Goal: Transaction & Acquisition: Purchase product/service

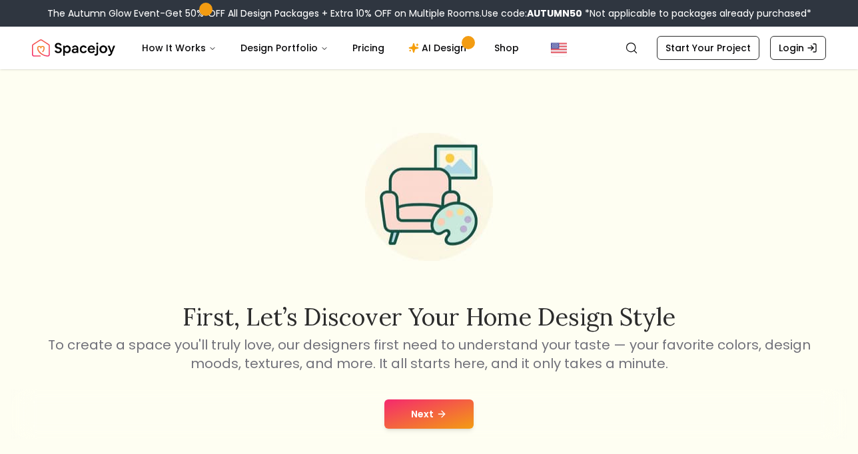
click at [436, 417] on icon at bounding box center [441, 414] width 11 height 11
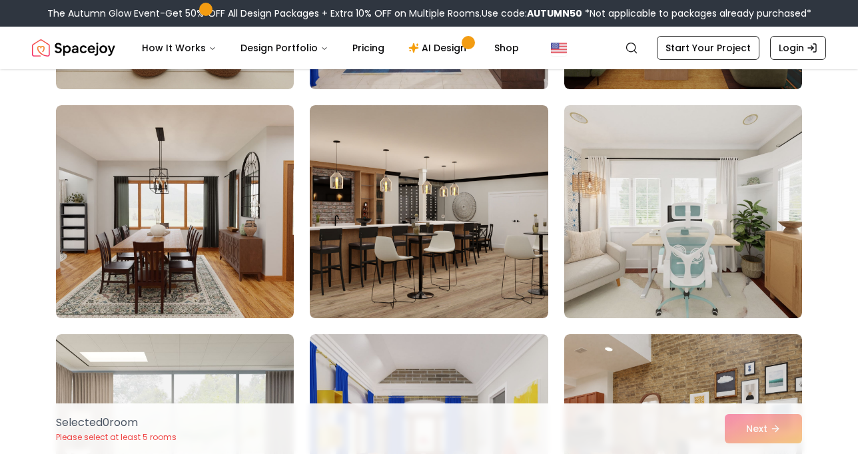
scroll to position [1691, 0]
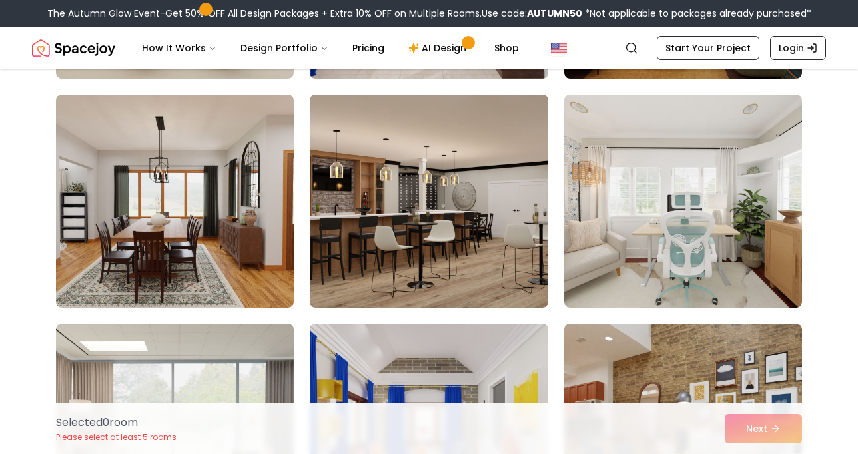
click at [789, 427] on div "Selected 0 room Please select at least 5 rooms Next" at bounding box center [428, 429] width 767 height 51
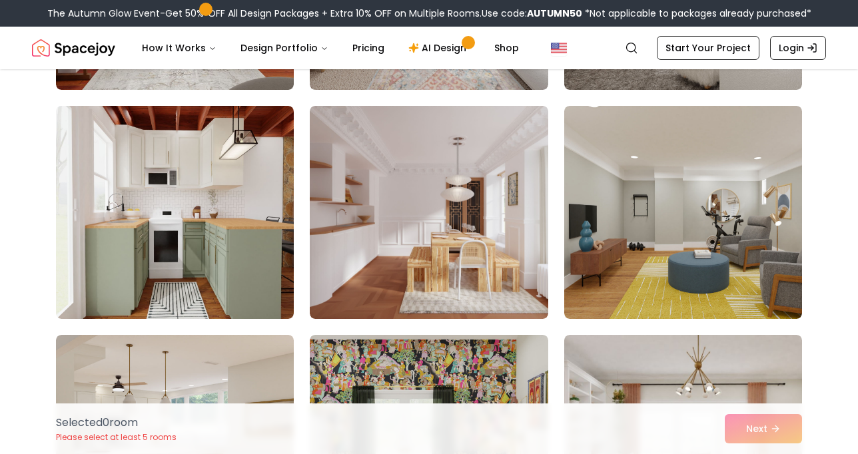
scroll to position [3279, 0]
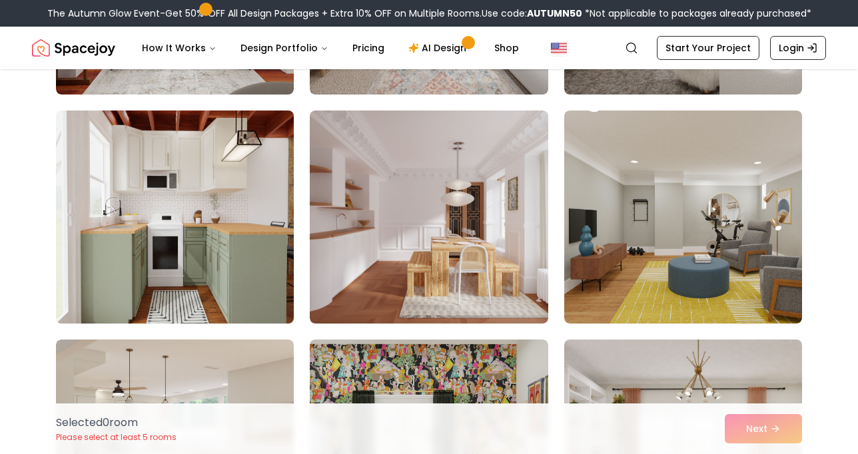
click at [263, 229] on img at bounding box center [175, 217] width 250 height 224
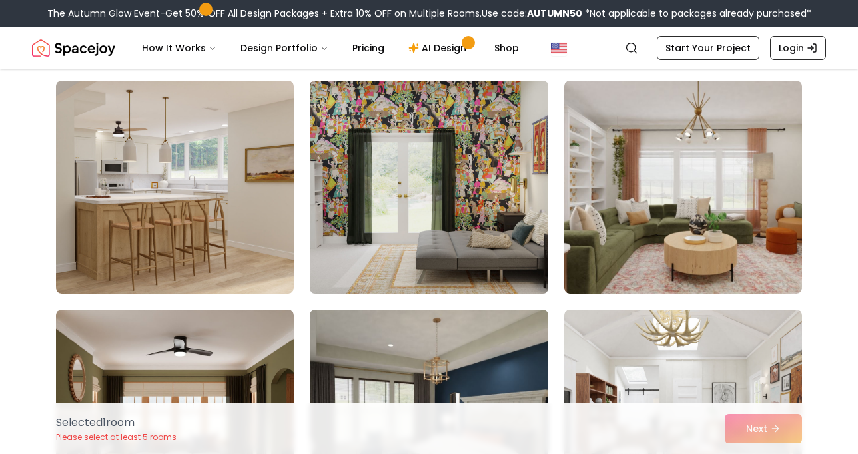
scroll to position [3538, 0]
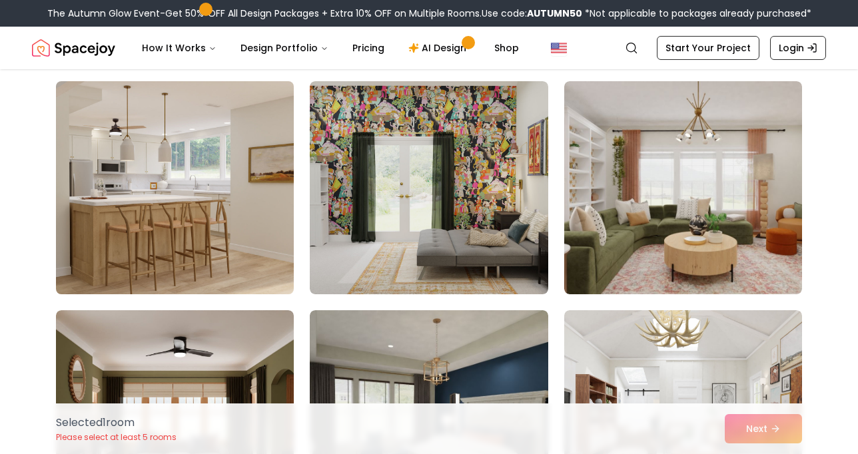
click at [205, 187] on img at bounding box center [175, 188] width 250 height 224
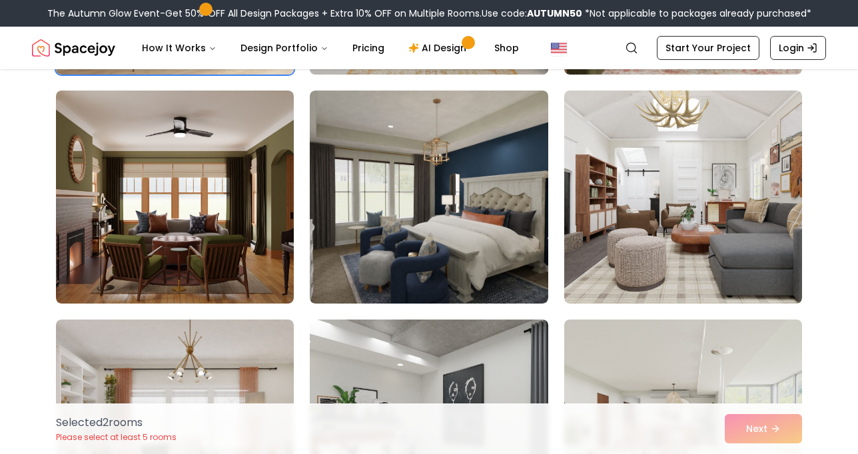
scroll to position [3758, 0]
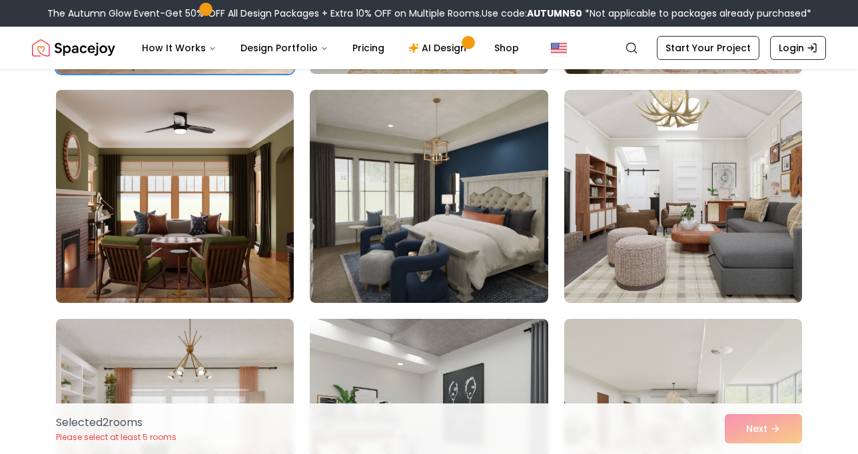
click at [150, 186] on img at bounding box center [175, 197] width 250 height 224
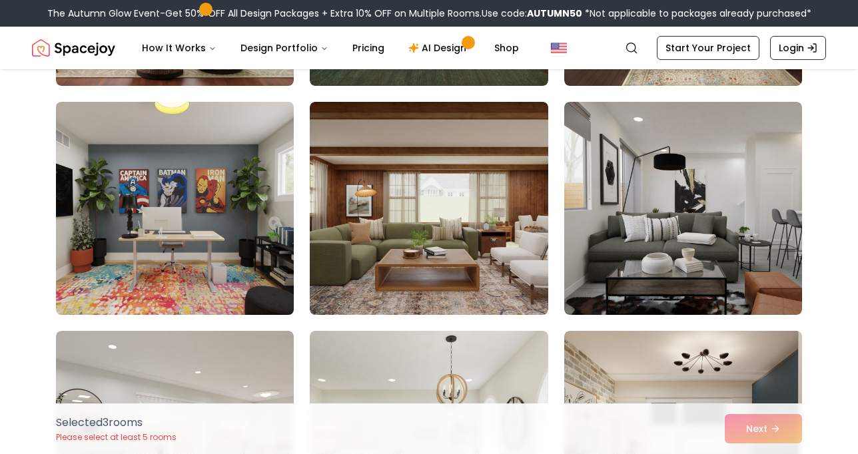
scroll to position [4663, 0]
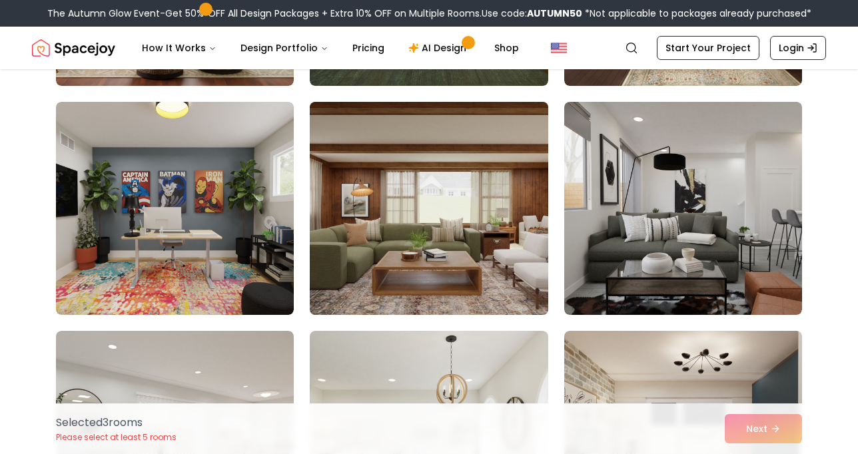
click at [402, 179] on img at bounding box center [429, 209] width 250 height 224
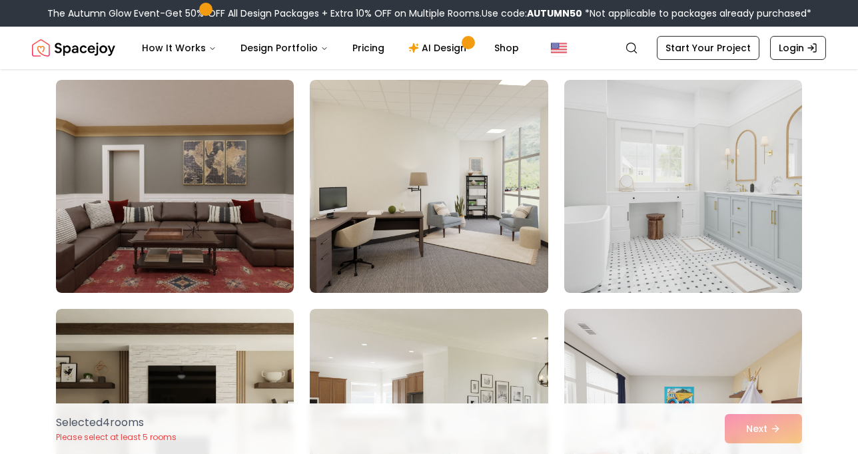
scroll to position [6536, 0]
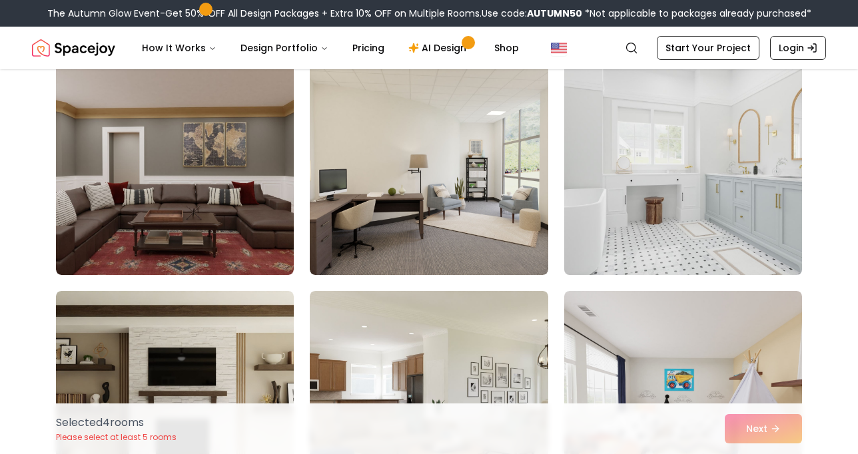
click at [666, 199] on img at bounding box center [683, 169] width 250 height 224
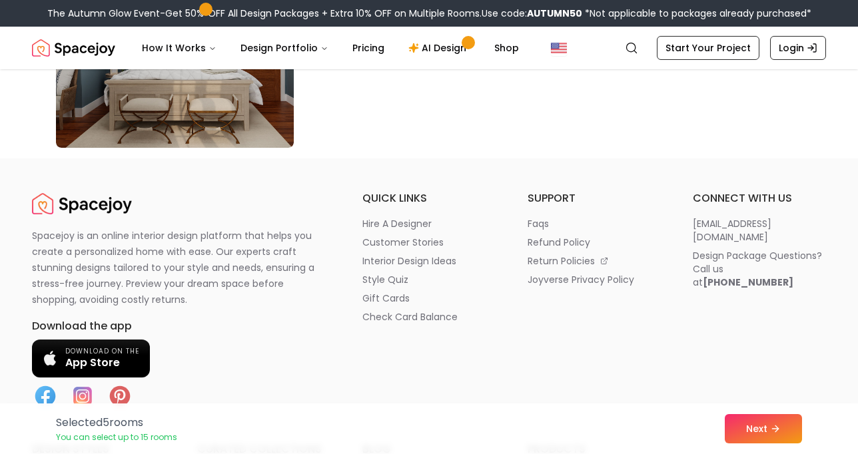
scroll to position [7835, 0]
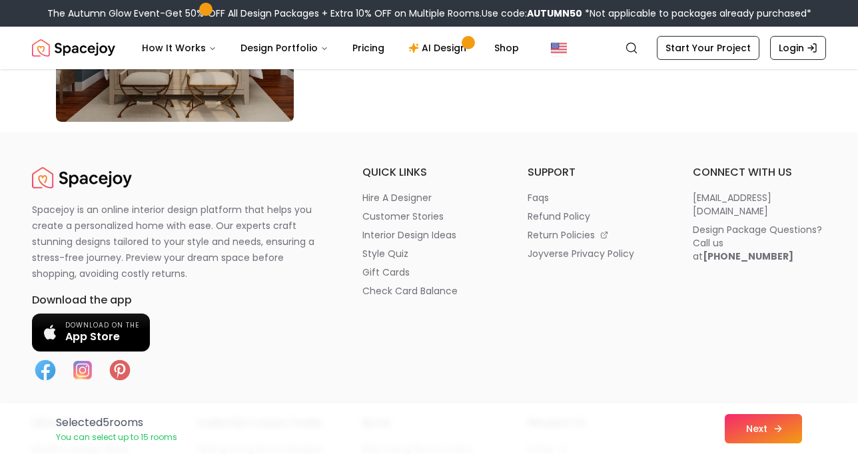
click at [743, 421] on button "Next" at bounding box center [763, 428] width 77 height 29
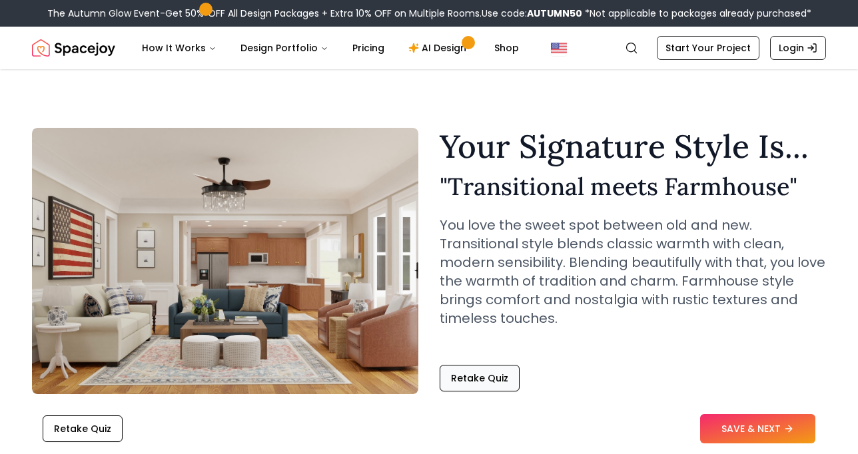
click at [493, 373] on button "Retake Quiz" at bounding box center [480, 378] width 80 height 27
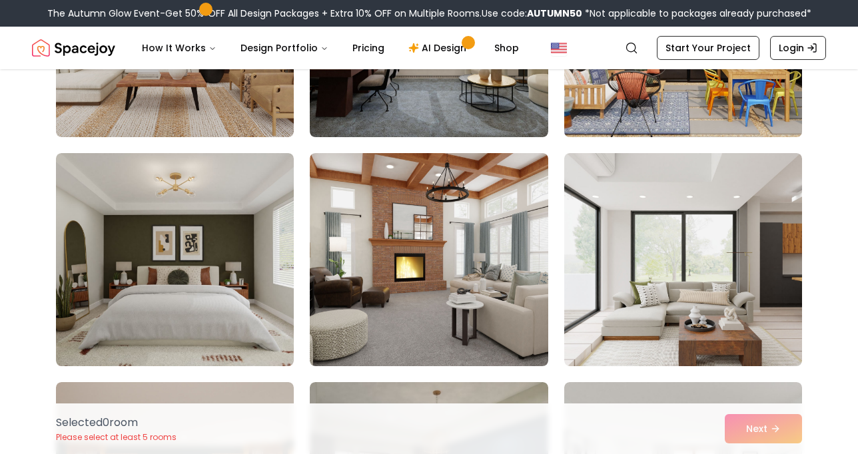
scroll to position [258, 0]
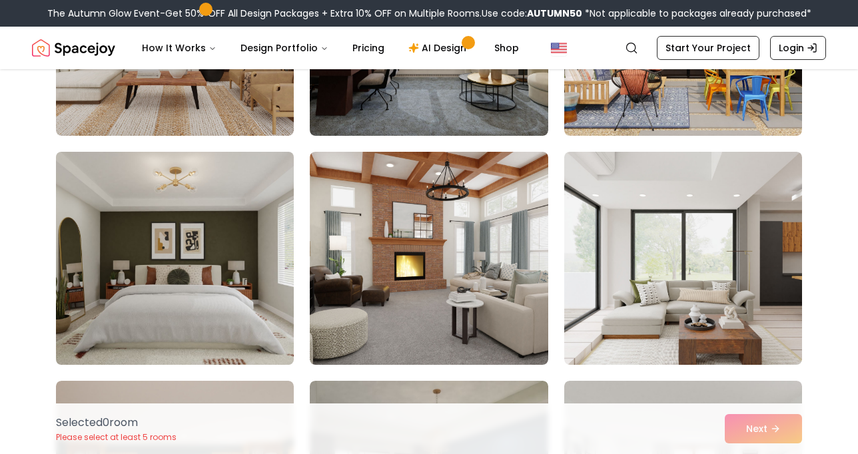
click at [266, 225] on img at bounding box center [175, 259] width 250 height 224
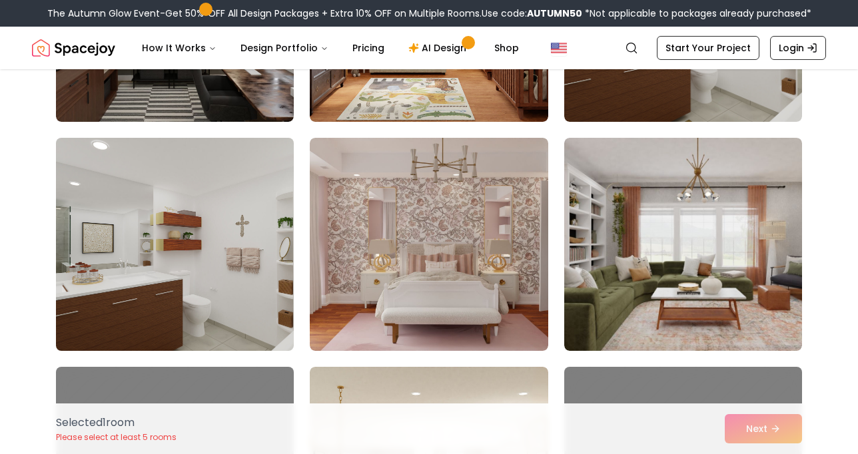
scroll to position [4399, 0]
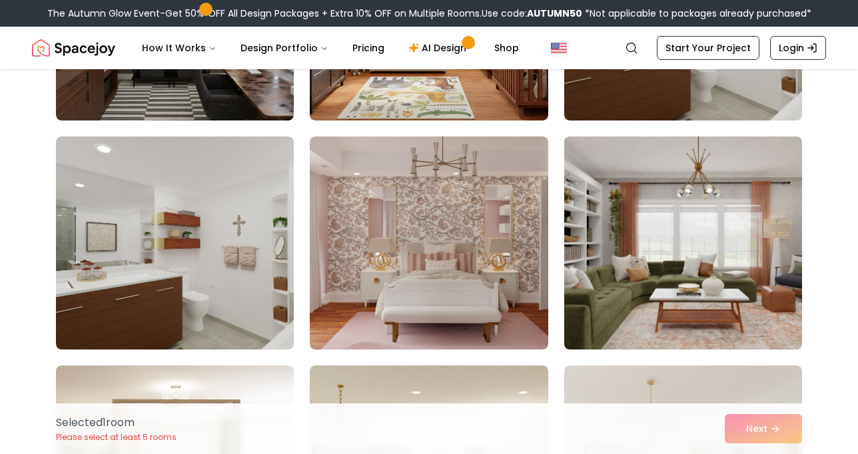
click at [583, 235] on img at bounding box center [683, 243] width 250 height 224
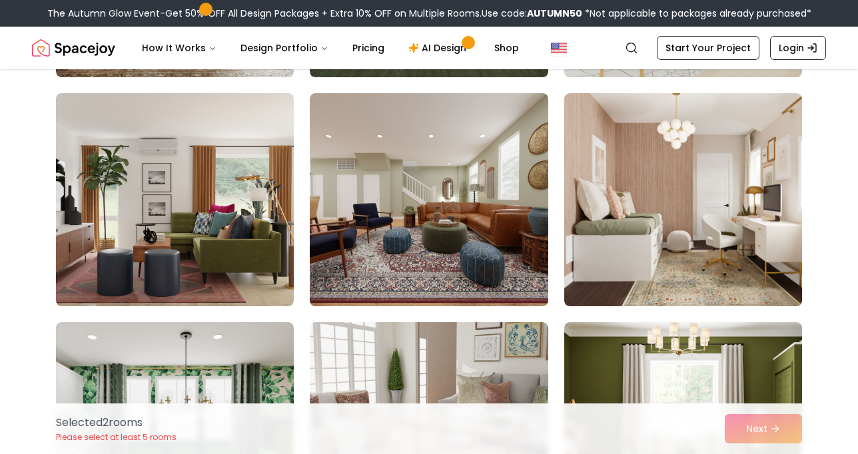
scroll to position [4901, 0]
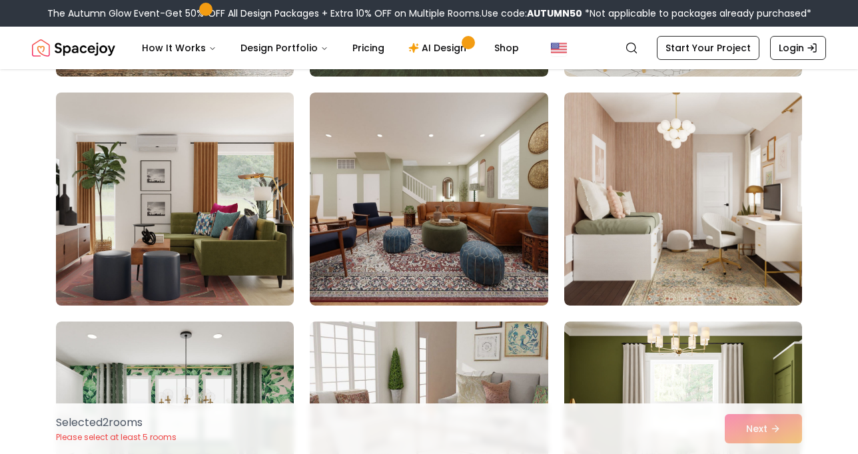
click at [274, 217] on img at bounding box center [175, 199] width 250 height 224
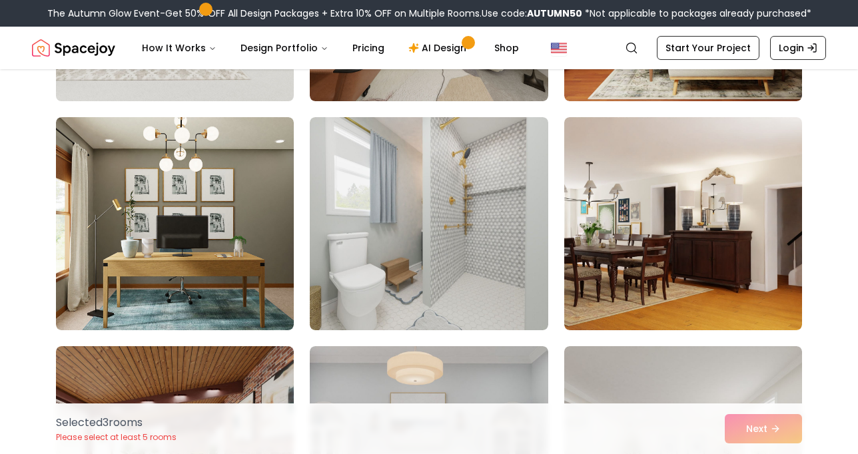
scroll to position [6024, 0]
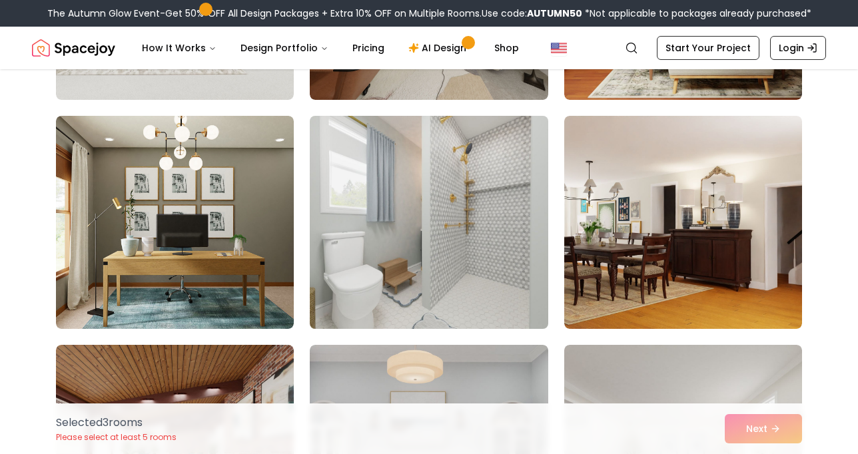
click at [408, 221] on img at bounding box center [429, 223] width 250 height 224
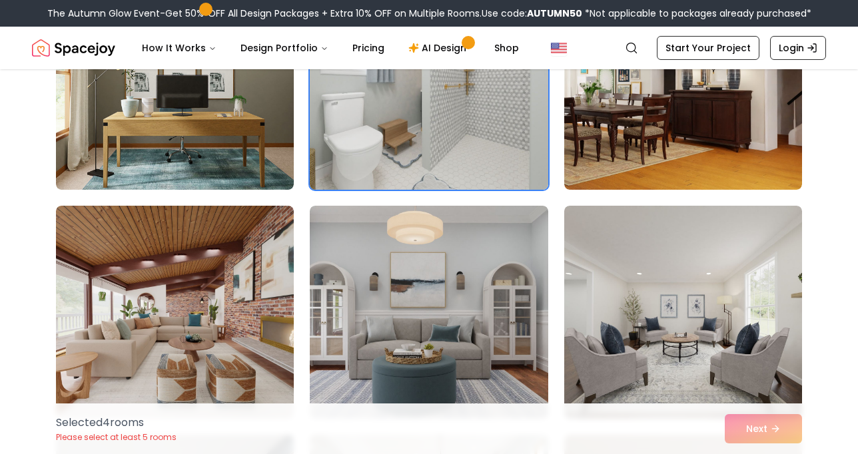
scroll to position [6194, 0]
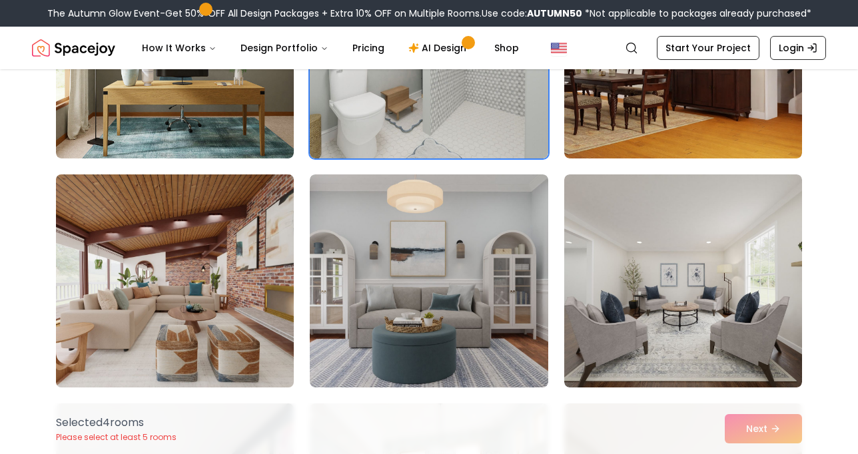
click at [216, 272] on img at bounding box center [175, 281] width 250 height 224
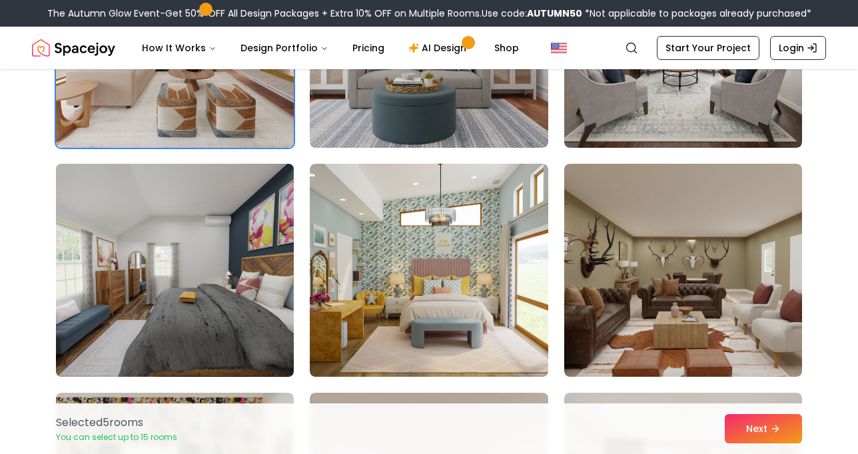
scroll to position [6438, 0]
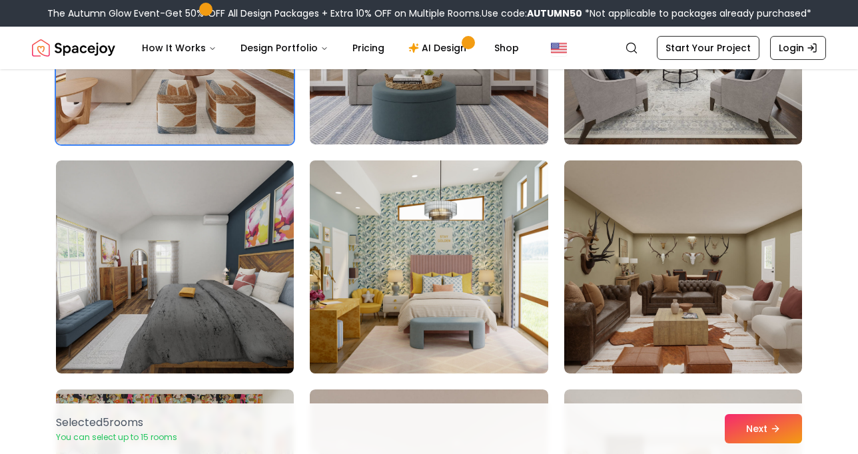
click at [351, 261] on img at bounding box center [429, 267] width 250 height 224
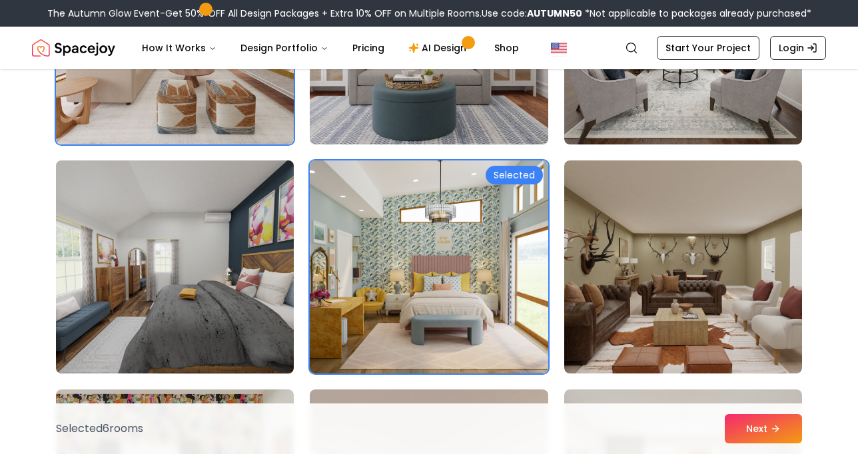
click at [256, 258] on img at bounding box center [175, 267] width 250 height 224
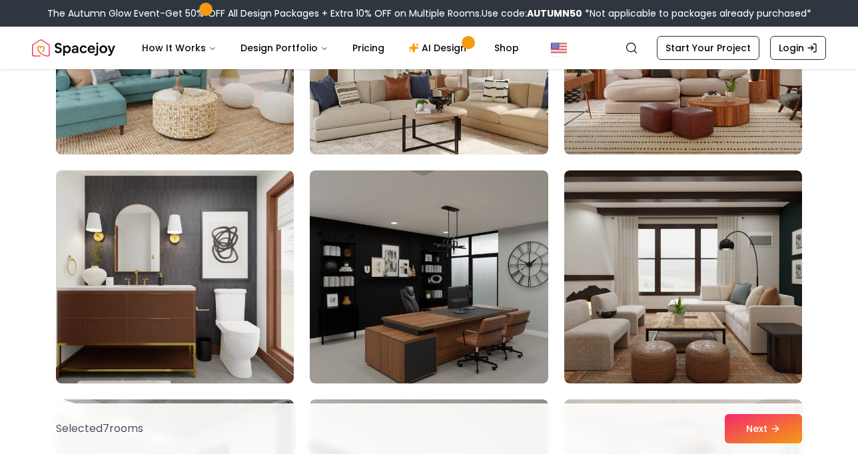
scroll to position [7150, 0]
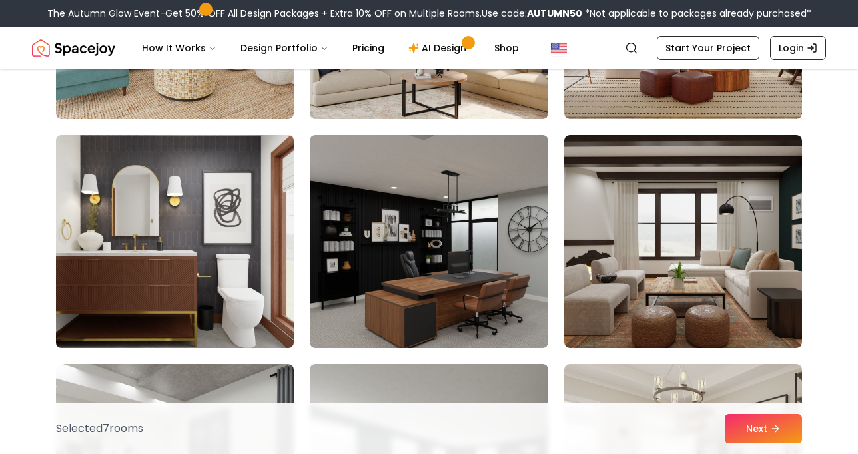
click at [256, 258] on img at bounding box center [175, 242] width 250 height 224
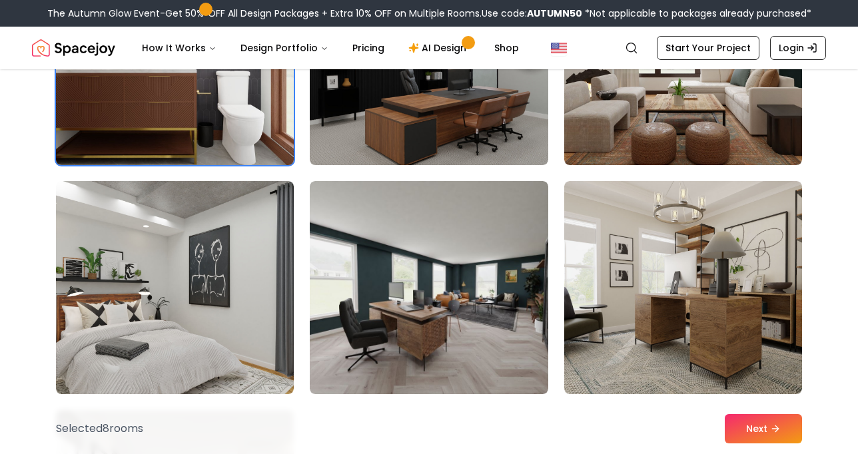
scroll to position [7340, 0]
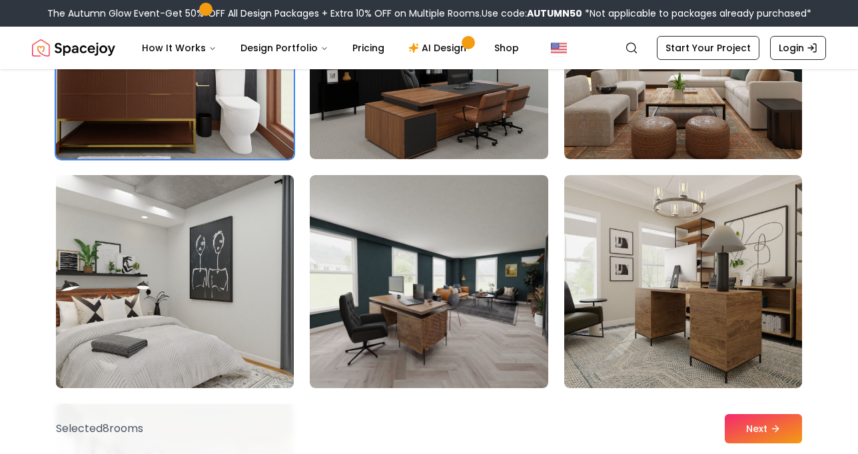
click at [256, 258] on img at bounding box center [175, 282] width 250 height 224
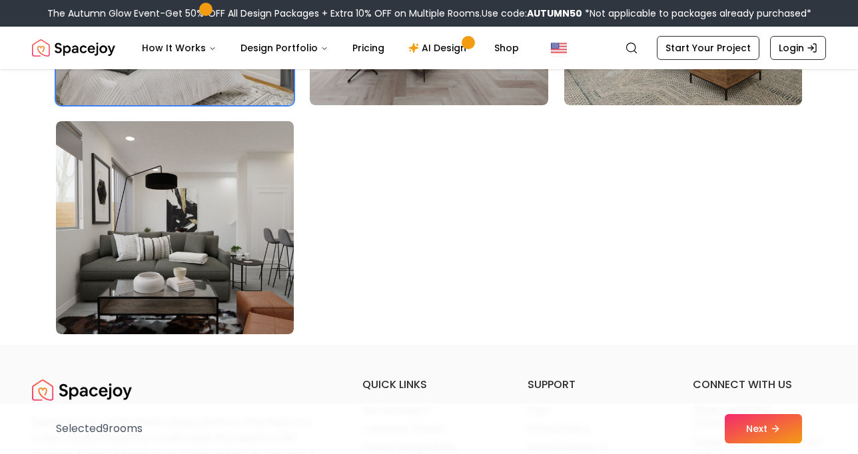
scroll to position [7624, 0]
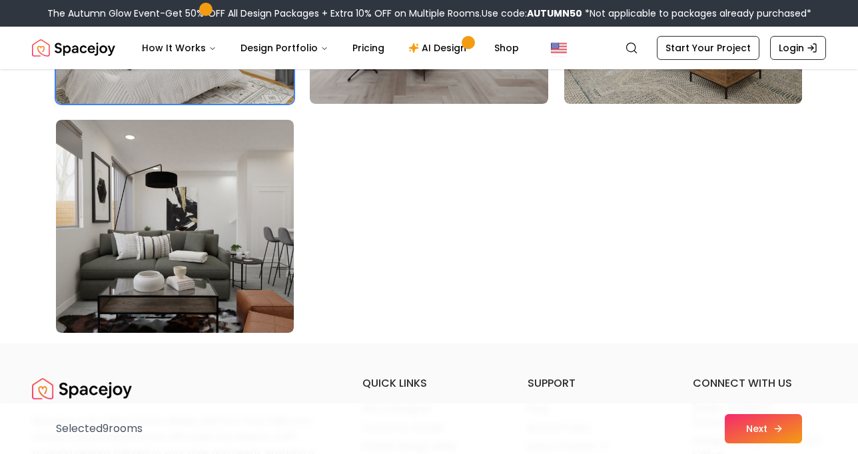
click at [769, 435] on button "Next" at bounding box center [763, 428] width 77 height 29
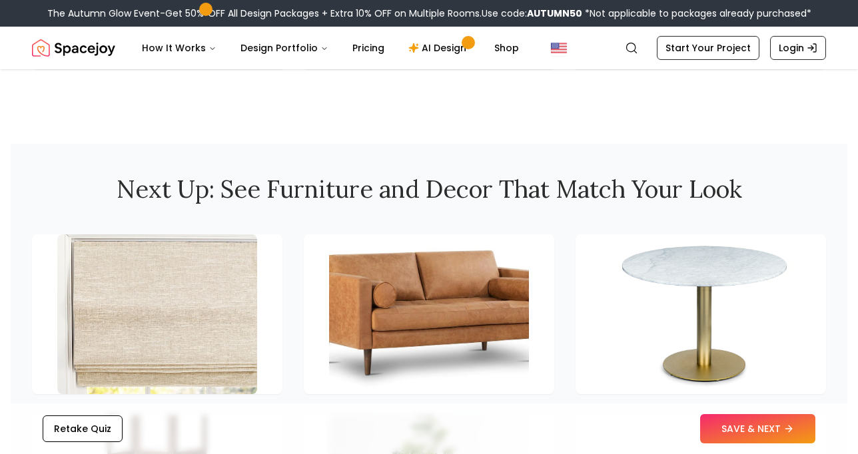
scroll to position [1847, 0]
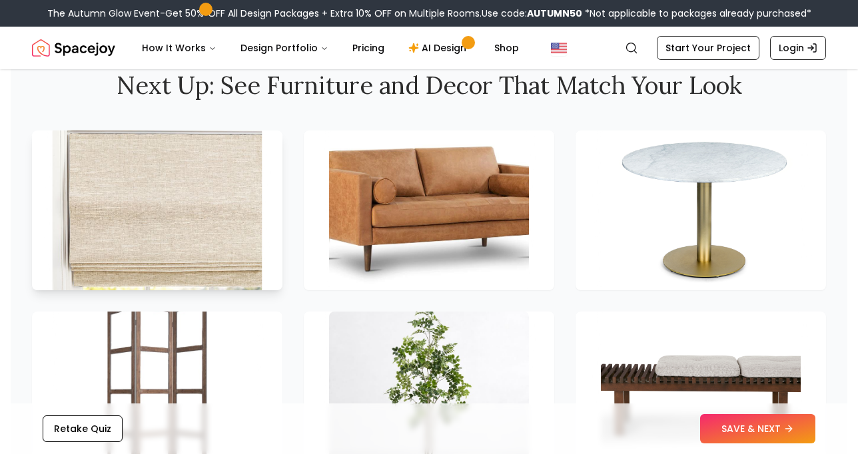
click at [214, 219] on img at bounding box center [158, 211] width 210 height 168
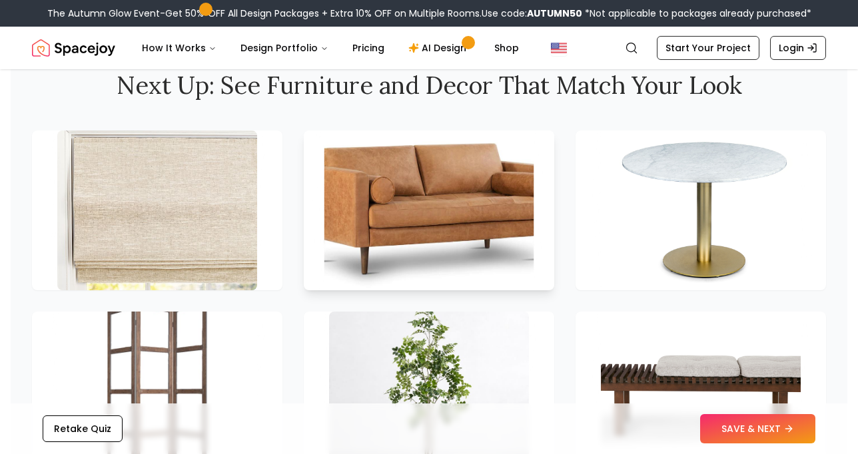
click at [373, 224] on img at bounding box center [429, 211] width 210 height 168
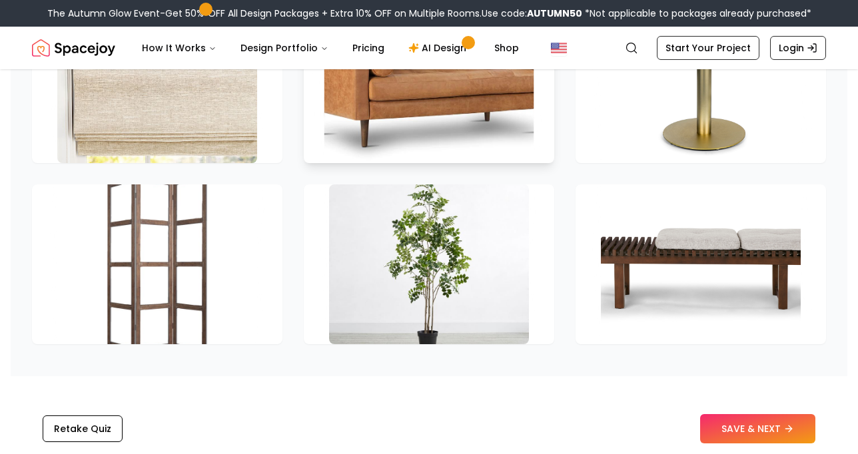
scroll to position [2011, 0]
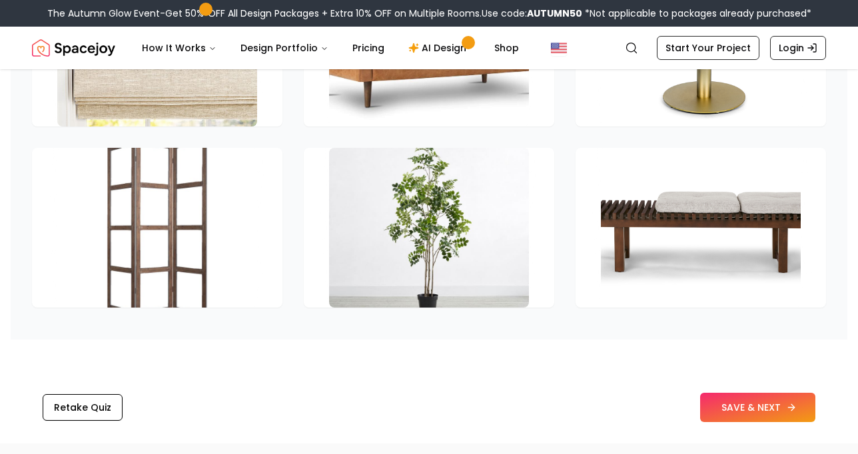
click at [729, 408] on button "SAVE & NEXT" at bounding box center [757, 407] width 115 height 29
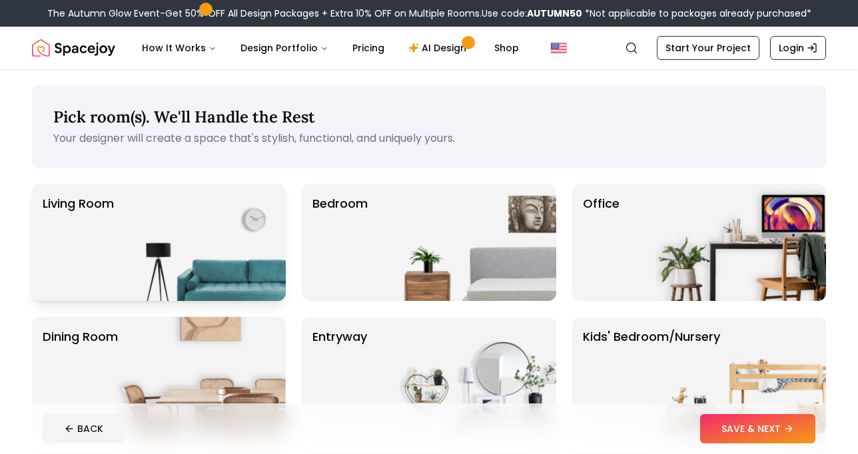
click at [248, 239] on img at bounding box center [200, 242] width 171 height 117
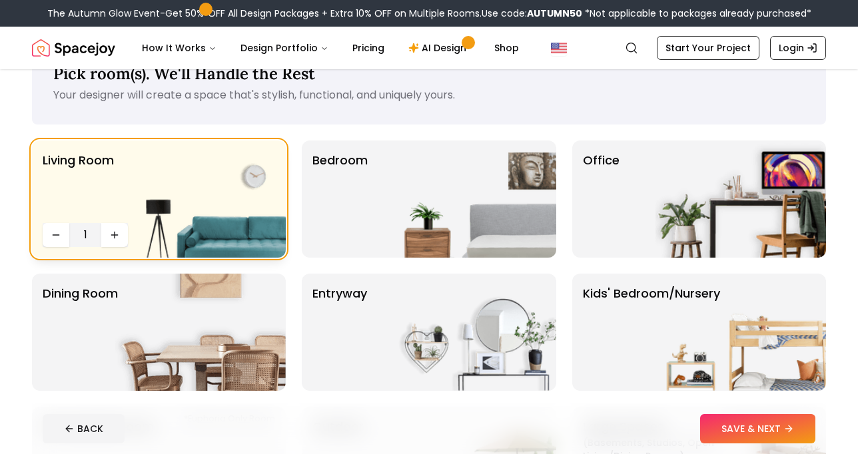
scroll to position [50, 0]
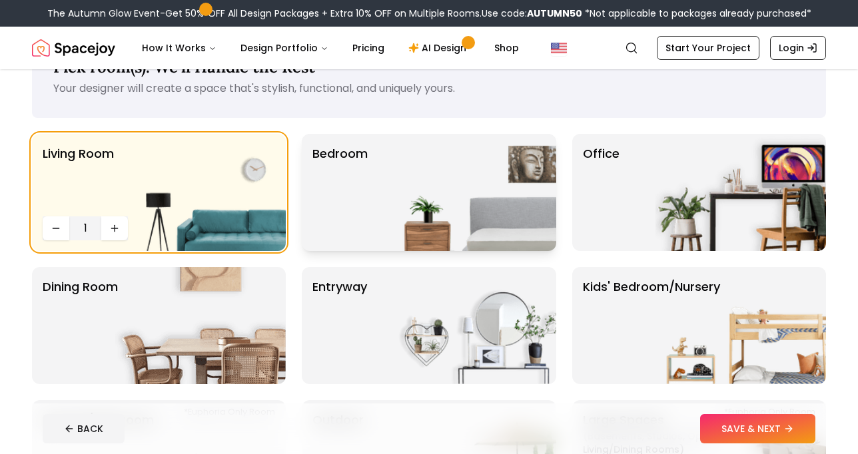
click at [405, 205] on img at bounding box center [471, 192] width 171 height 117
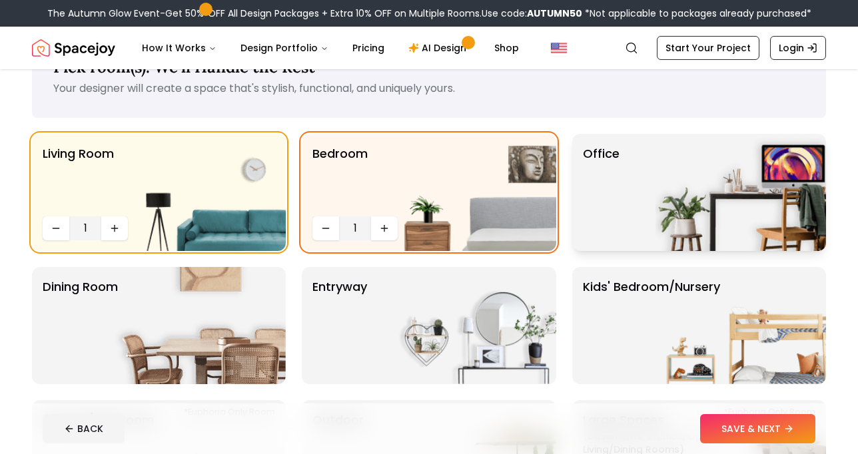
click at [607, 191] on p "Office" at bounding box center [601, 193] width 37 height 96
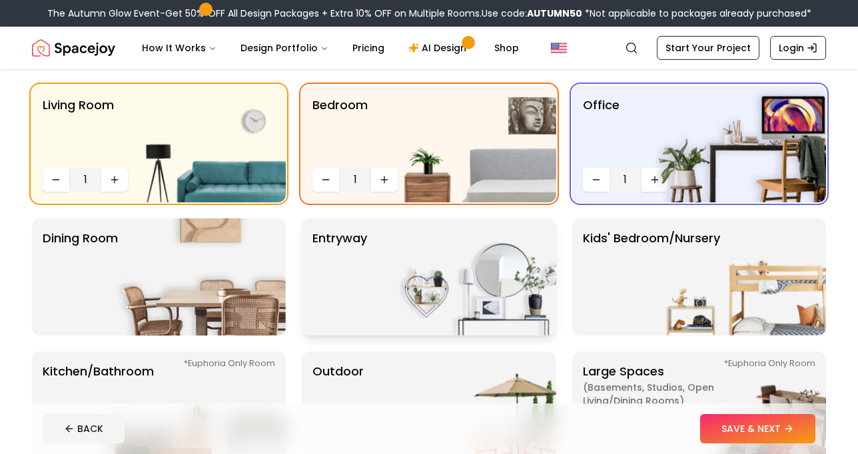
scroll to position [99, 0]
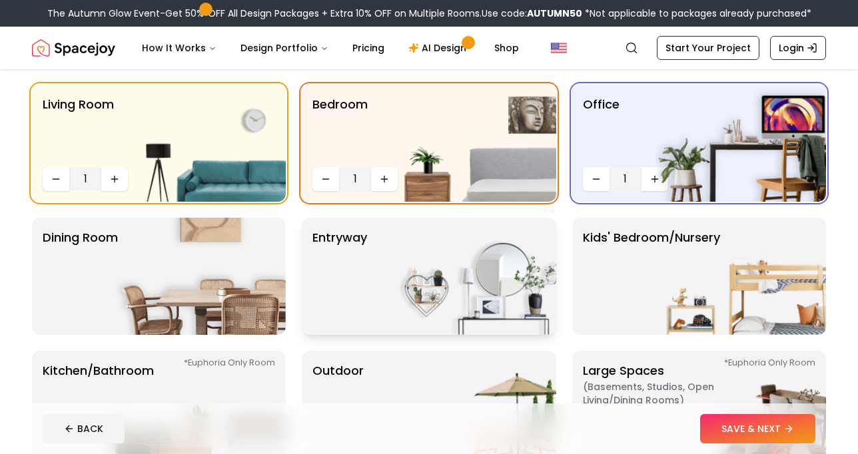
click at [408, 272] on img at bounding box center [471, 276] width 171 height 117
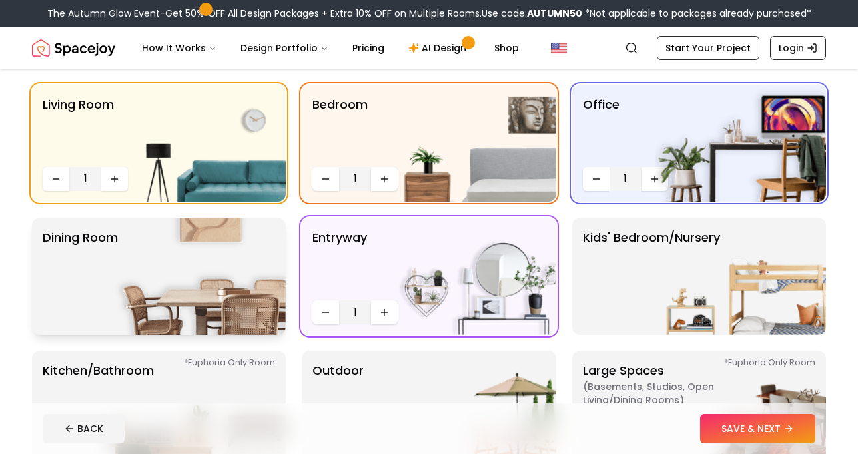
click at [252, 261] on img at bounding box center [200, 276] width 171 height 117
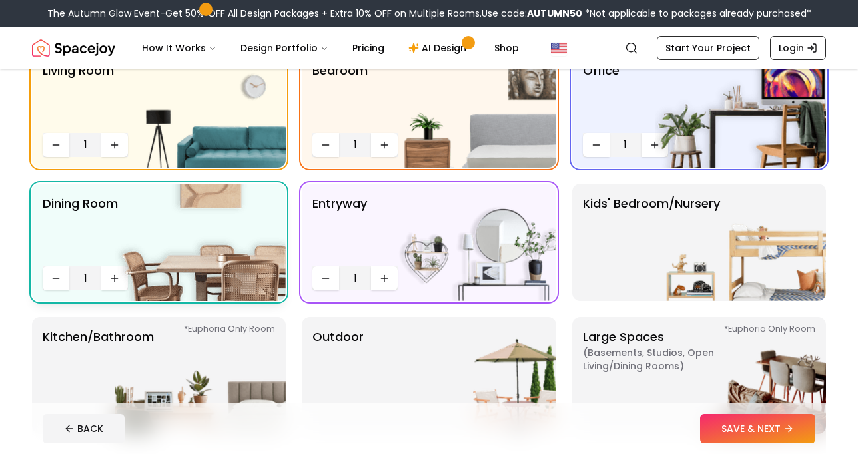
scroll to position [232, 0]
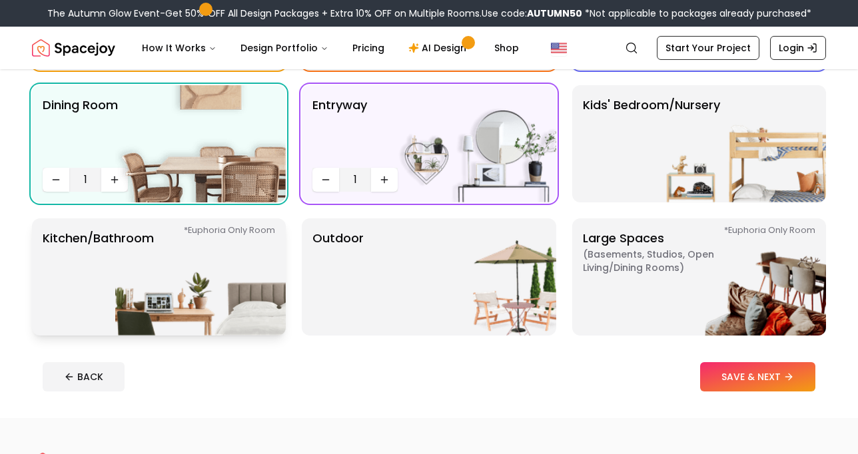
click at [250, 267] on img at bounding box center [200, 277] width 171 height 117
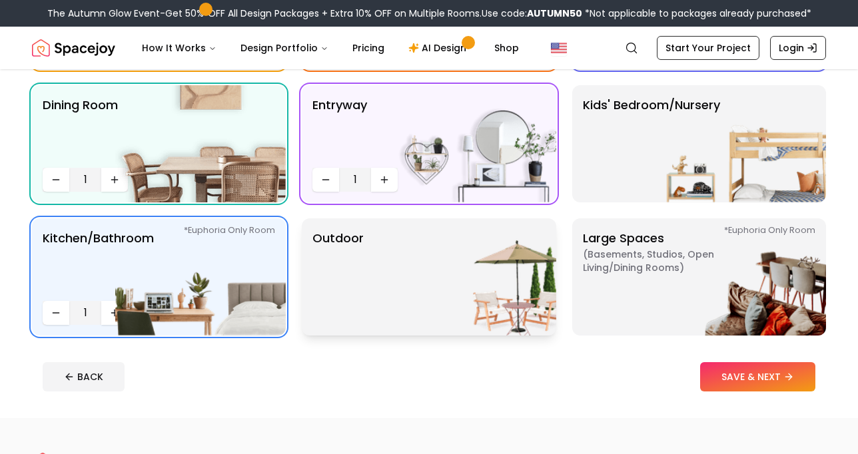
click at [403, 280] on img at bounding box center [471, 277] width 171 height 117
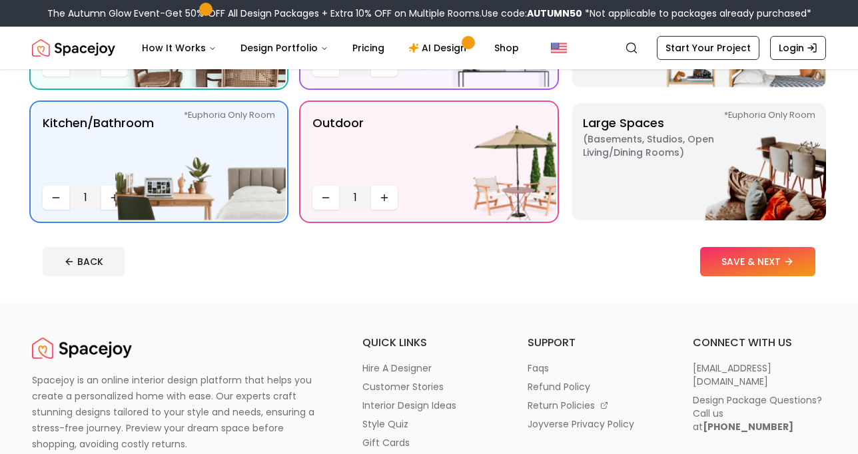
scroll to position [356, 0]
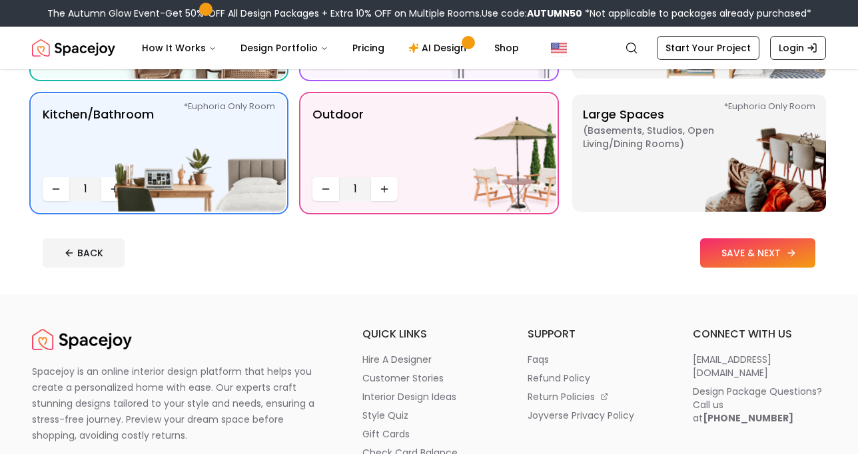
click at [745, 258] on button "SAVE & NEXT" at bounding box center [757, 253] width 115 height 29
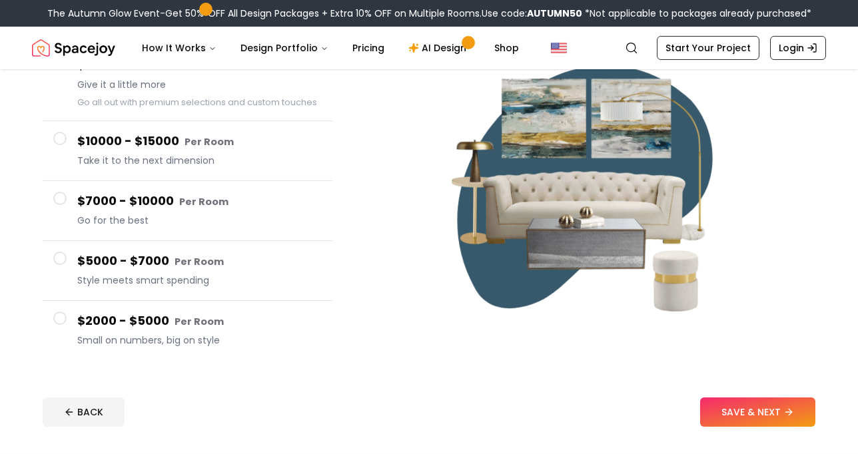
scroll to position [155, 0]
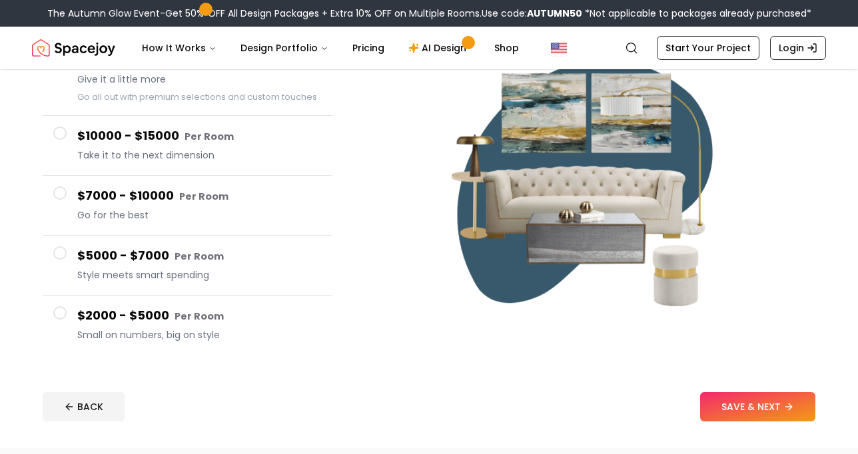
click at [67, 312] on button "$2000 - $5000 Per Room Small on numbers, big on style" at bounding box center [188, 325] width 290 height 59
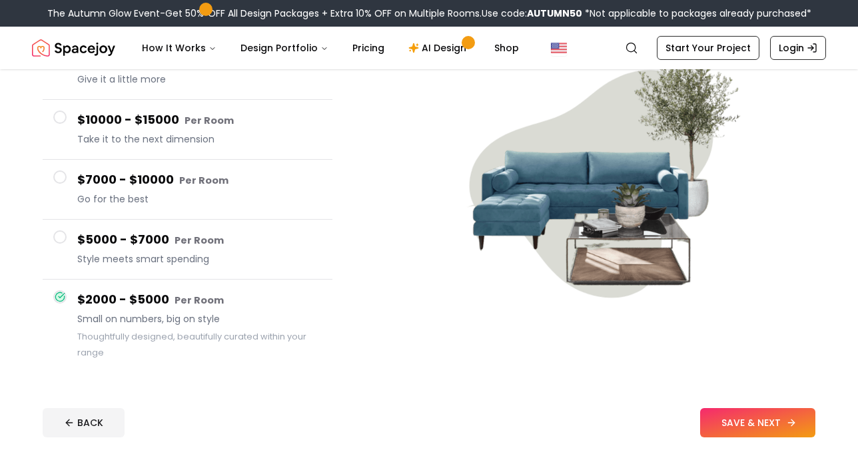
click at [762, 426] on button "SAVE & NEXT" at bounding box center [757, 422] width 115 height 29
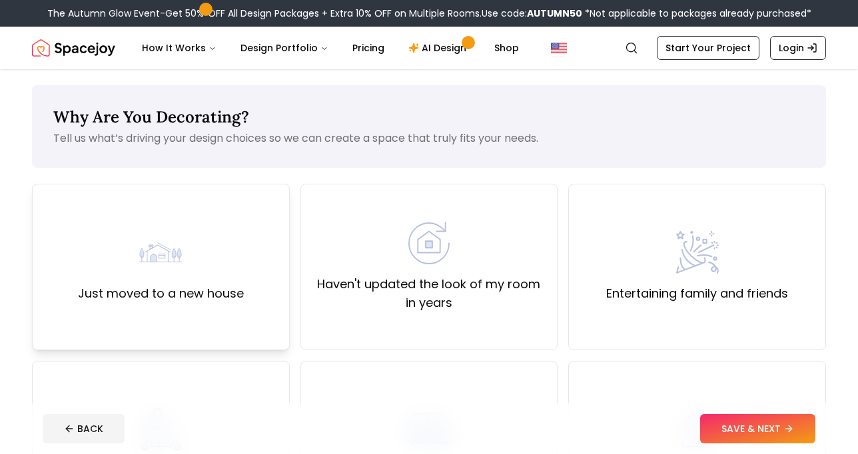
click at [217, 262] on div "Just moved to a new house" at bounding box center [161, 267] width 166 height 72
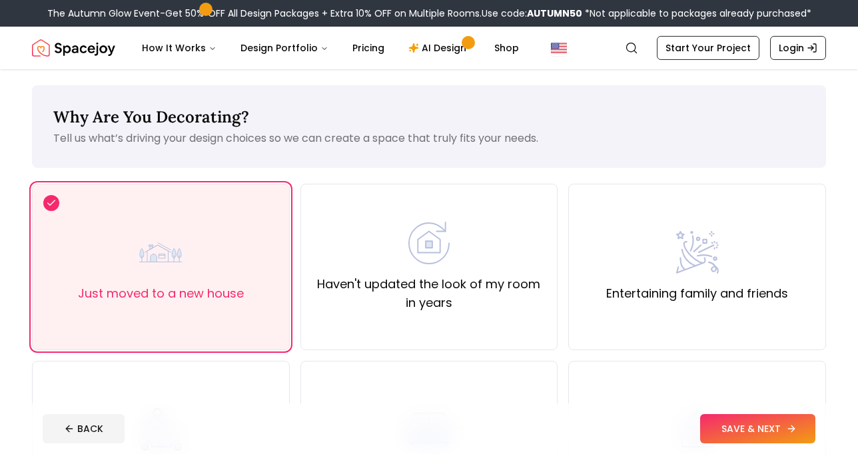
click at [761, 436] on button "SAVE & NEXT" at bounding box center [757, 428] width 115 height 29
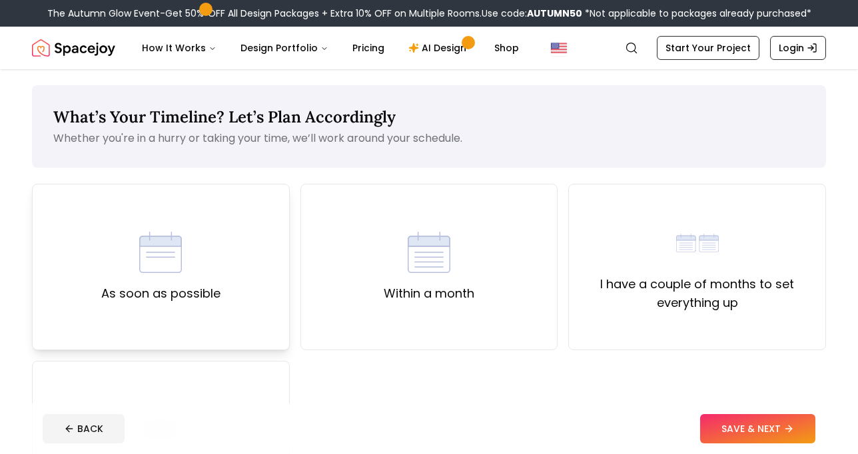
click at [244, 231] on div "As soon as possible" at bounding box center [161, 267] width 258 height 167
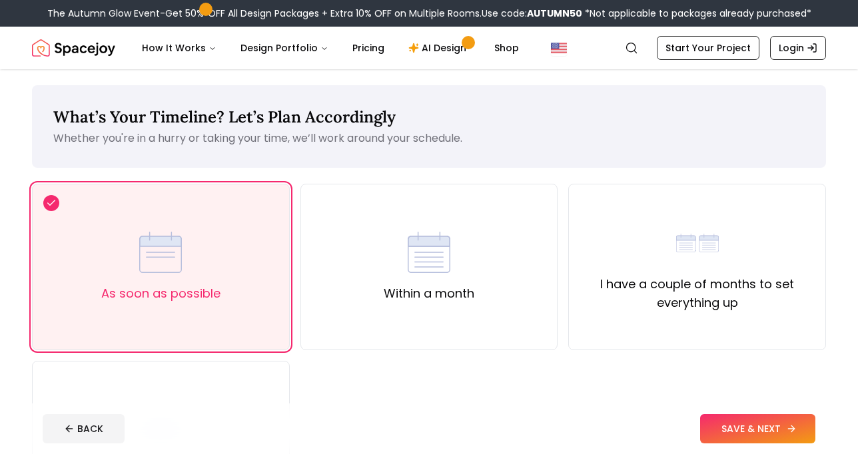
click at [749, 424] on button "SAVE & NEXT" at bounding box center [757, 428] width 115 height 29
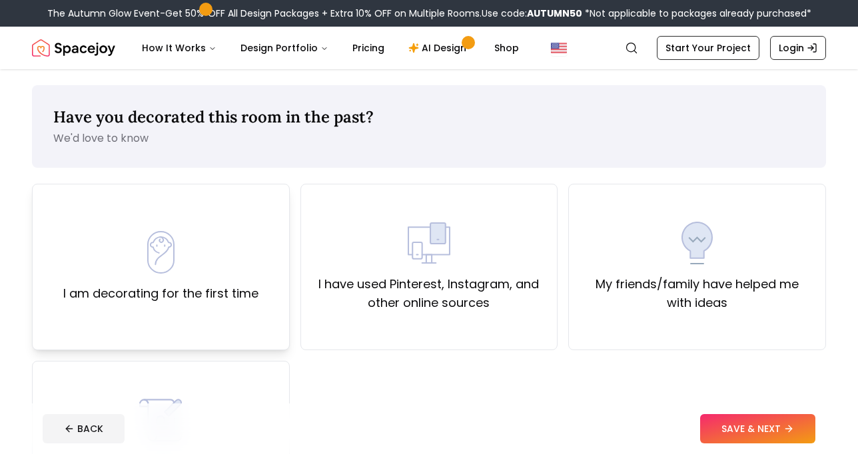
click at [193, 304] on div "I am decorating for the first time" at bounding box center [161, 267] width 258 height 167
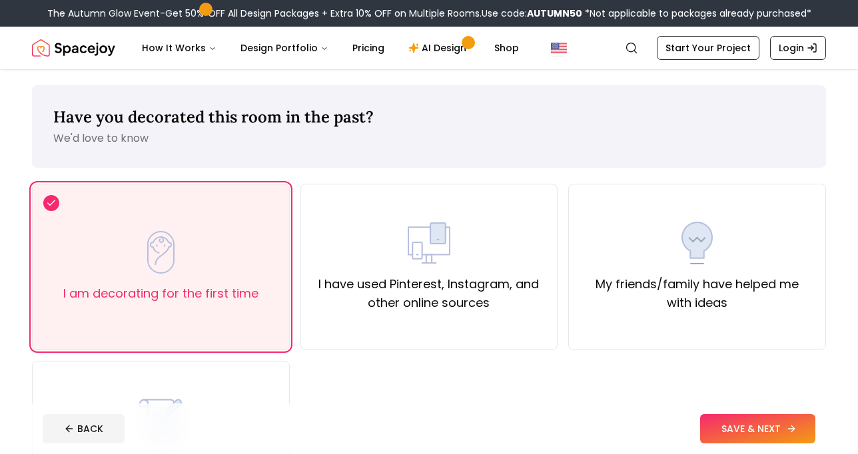
click at [757, 431] on button "SAVE & NEXT" at bounding box center [757, 428] width 115 height 29
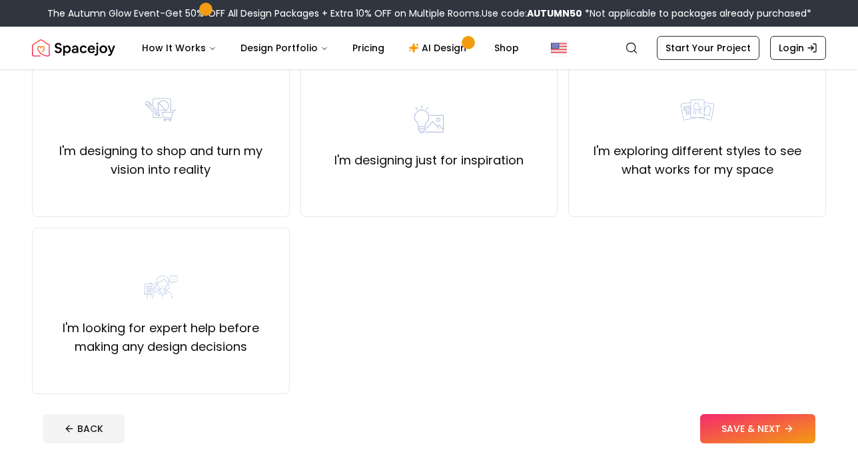
scroll to position [135, 0]
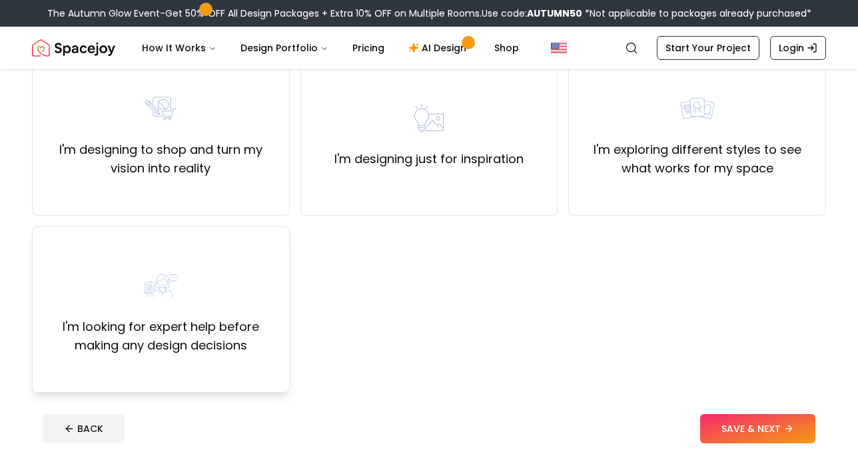
click at [207, 332] on label "I'm looking for expert help before making any design decisions" at bounding box center [160, 336] width 235 height 37
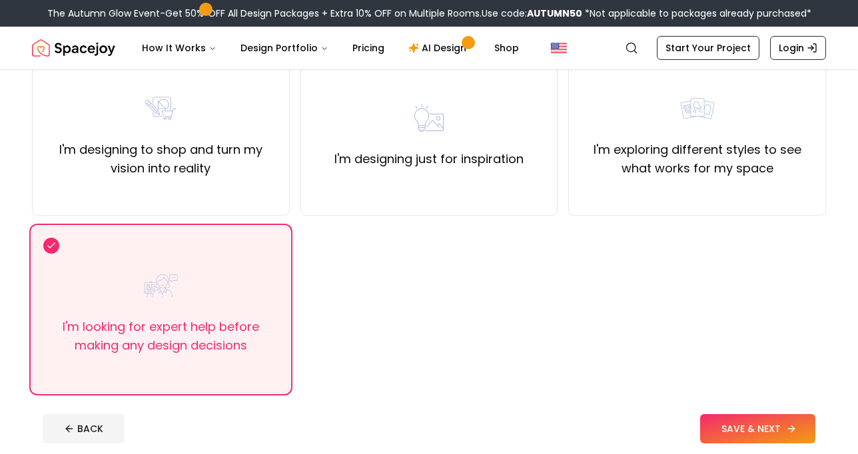
click at [730, 433] on button "SAVE & NEXT" at bounding box center [757, 428] width 115 height 29
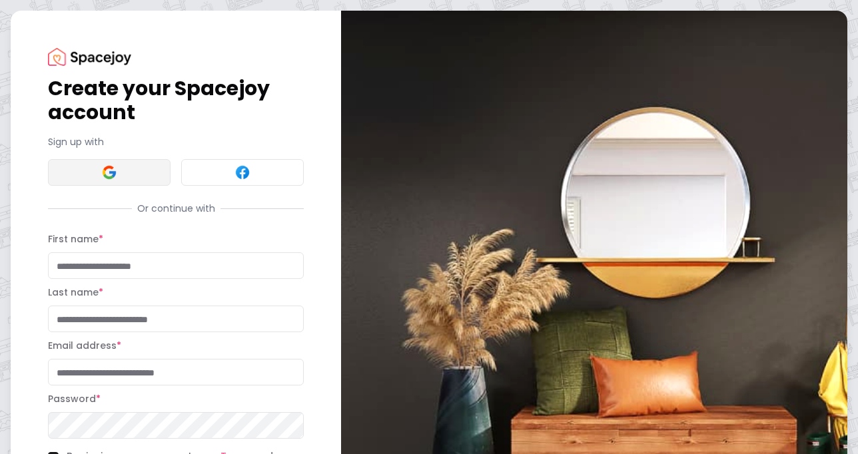
click at [132, 165] on button at bounding box center [109, 172] width 123 height 27
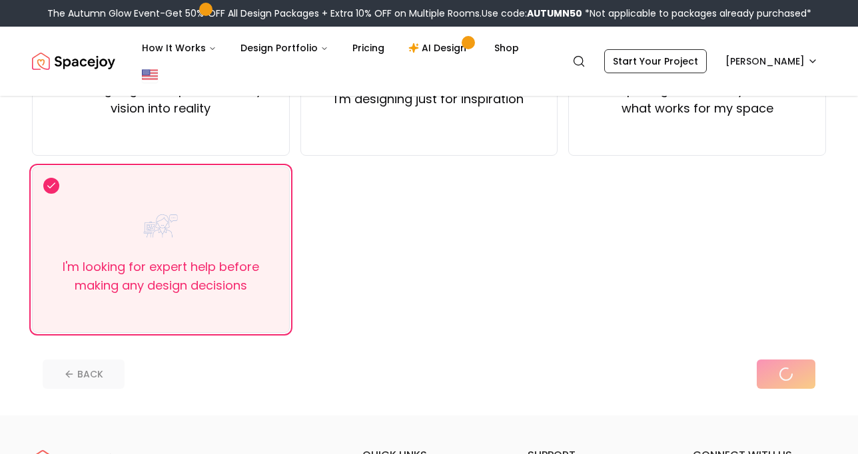
scroll to position [229, 0]
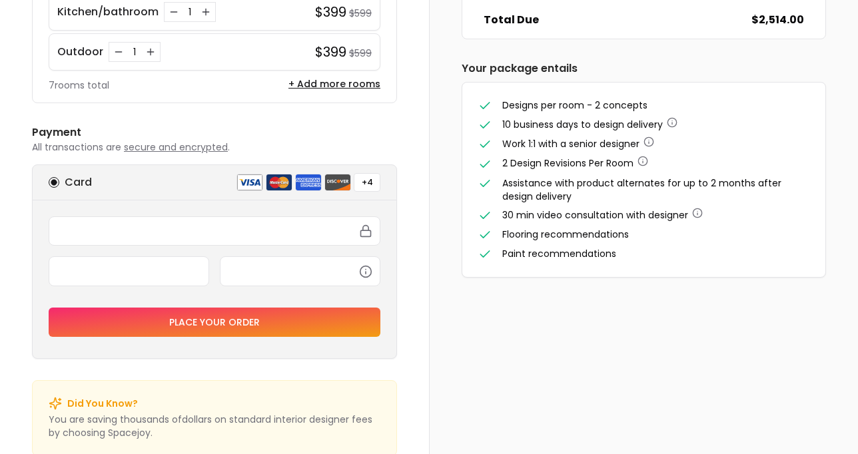
scroll to position [396, 0]
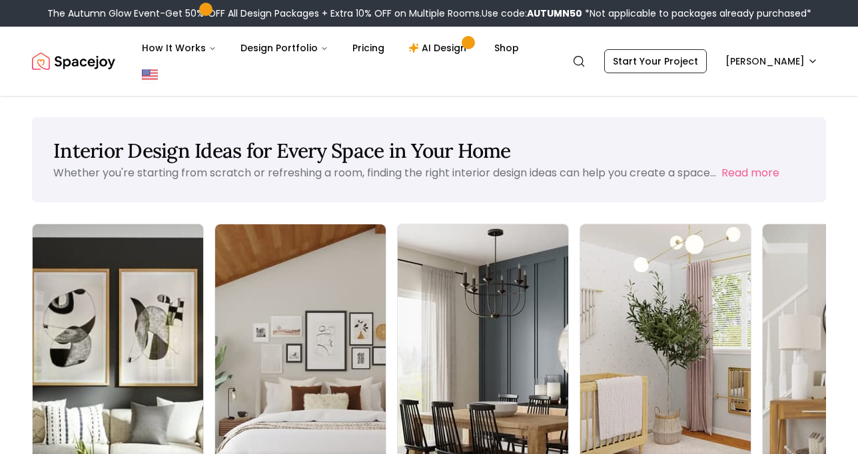
click at [93, 341] on img at bounding box center [118, 375] width 179 height 316
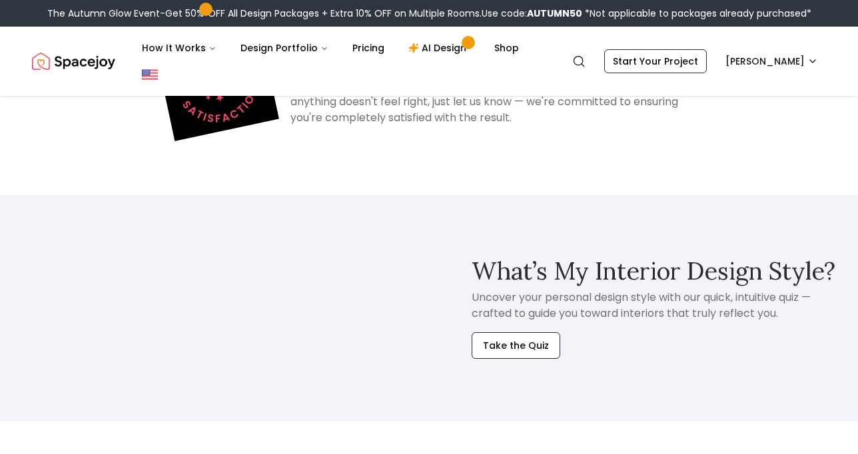
scroll to position [3328, 0]
